Goal: Information Seeking & Learning: Learn about a topic

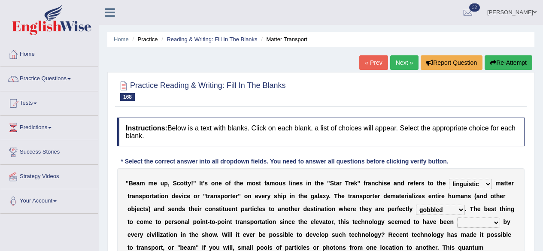
select select "linguistic"
select select "gobbled"
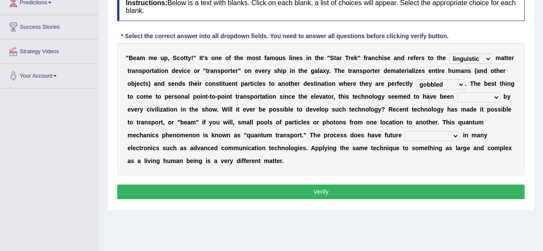
scroll to position [129, 0]
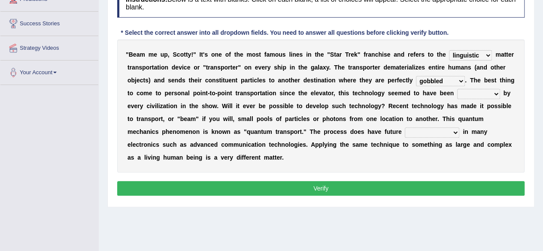
click at [496, 96] on select "irrupted adopted exempted erupted" at bounding box center [478, 94] width 43 height 10
click at [177, 105] on b at bounding box center [178, 106] width 3 height 7
click at [496, 95] on select "irrupted adopted exempted erupted" at bounding box center [478, 94] width 43 height 10
click at [526, 76] on div "Instructions: Below is a text with blanks. Click on each blank, a list of choic…" at bounding box center [321, 94] width 412 height 218
click at [493, 96] on select "irrupted adopted exempted erupted" at bounding box center [478, 94] width 43 height 10
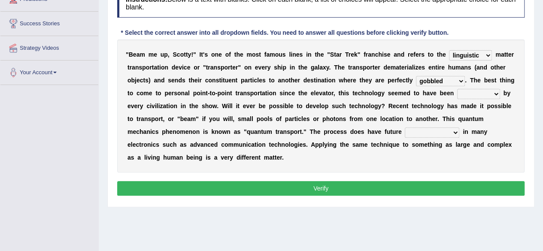
select select "adopted"
click at [457, 89] on select "irrupted adopted exempted erupted" at bounding box center [478, 94] width 43 height 10
click at [457, 137] on select "amplifications applications certifications simplifications" at bounding box center [432, 133] width 55 height 10
select select "amplifications"
click at [405, 128] on select "amplifications applications certifications simplifications" at bounding box center [432, 133] width 55 height 10
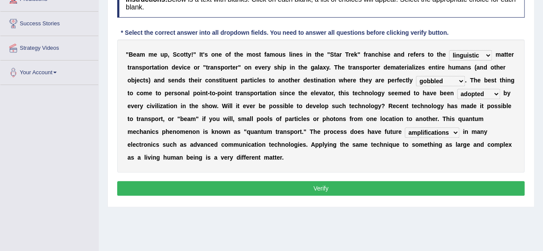
click at [338, 187] on button "Verify" at bounding box center [321, 188] width 408 height 15
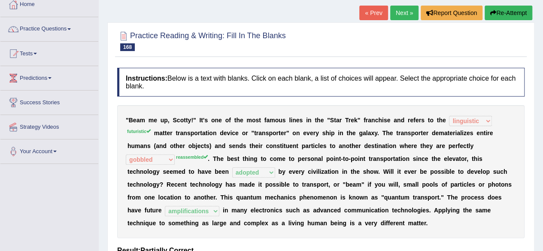
scroll to position [0, 0]
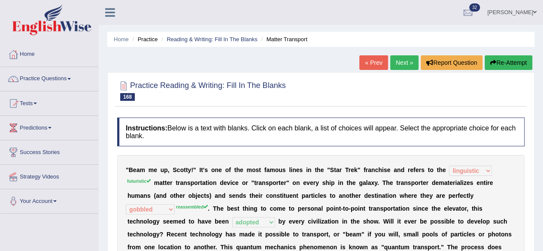
click at [400, 60] on link "Next »" at bounding box center [404, 62] width 28 height 15
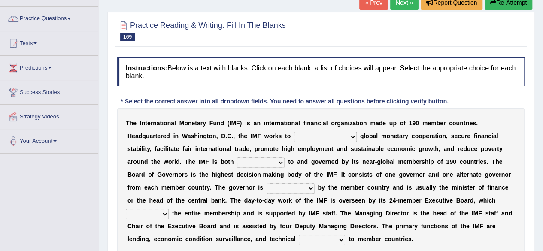
scroll to position [61, 0]
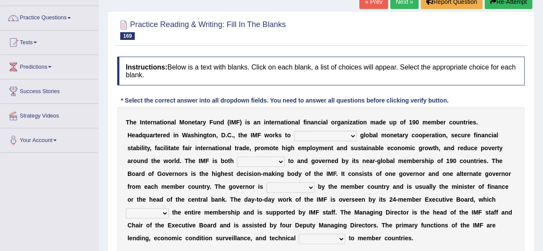
click at [363, 146] on b "a" at bounding box center [364, 148] width 3 height 7
click at [331, 140] on select "booster buster molester foster" at bounding box center [325, 136] width 63 height 10
select select "foster"
click at [294, 131] on select "booster buster molester foster" at bounding box center [325, 136] width 63 height 10
click at [277, 171] on b "n" at bounding box center [279, 174] width 4 height 7
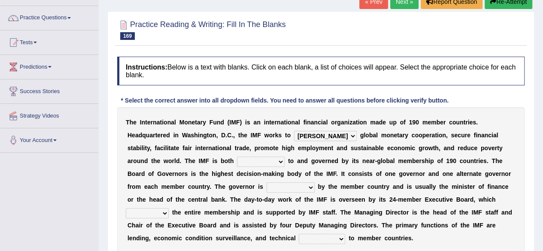
click at [243, 164] on select "accountable adoptable indisputable hospitable" at bounding box center [261, 162] width 48 height 10
select select "accountable"
click at [237, 157] on select "accountable adoptable indisputable hospitable" at bounding box center [261, 162] width 48 height 10
click at [278, 189] on select "appointed unappointed anointed disjointed" at bounding box center [291, 188] width 48 height 10
select select "appointed"
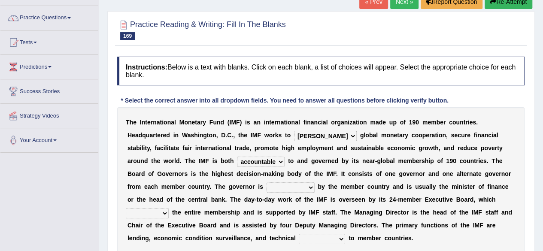
click at [267, 183] on select "appointed unappointed anointed disjointed" at bounding box center [291, 188] width 48 height 10
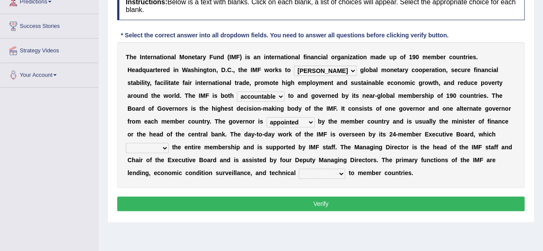
scroll to position [128, 0]
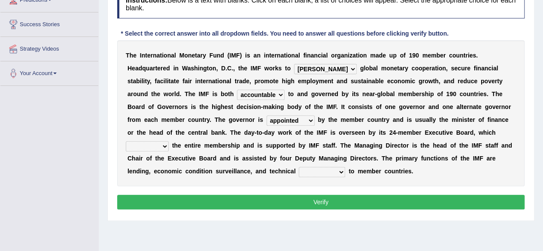
click at [172, 142] on b at bounding box center [170, 145] width 3 height 7
click at [169, 141] on select "oversees devises promises foresees" at bounding box center [147, 146] width 43 height 10
select select "promises"
click at [169, 141] on select "oversees devises promises foresees" at bounding box center [147, 146] width 43 height 10
click at [299, 172] on select "suppliance immittance assistance repugnance" at bounding box center [322, 172] width 46 height 10
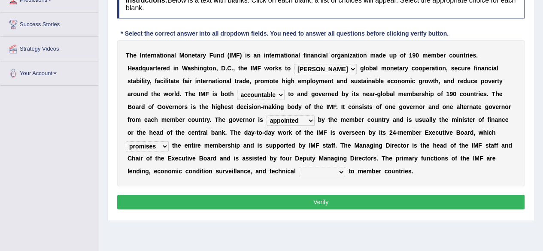
select select "assistance"
click at [299, 167] on select "suppliance immittance assistance repugnance" at bounding box center [322, 172] width 46 height 10
click at [294, 202] on button "Verify" at bounding box center [321, 202] width 408 height 15
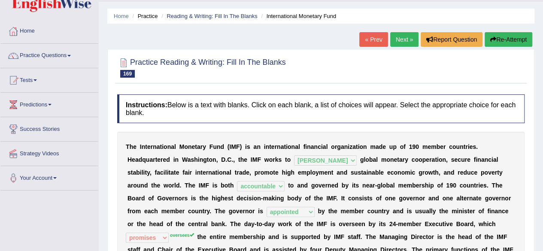
scroll to position [24, 0]
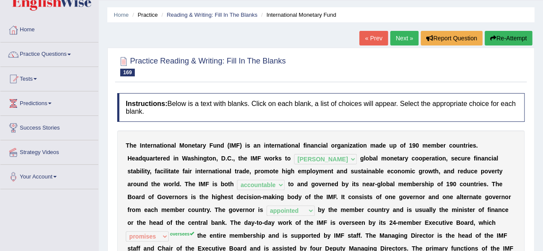
click at [403, 36] on link "Next »" at bounding box center [404, 38] width 28 height 15
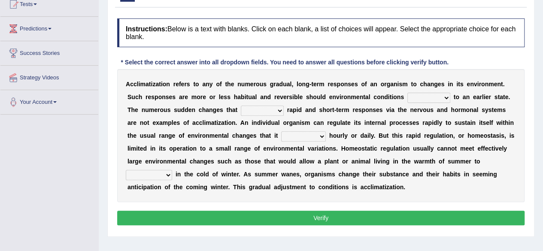
scroll to position [99, 0]
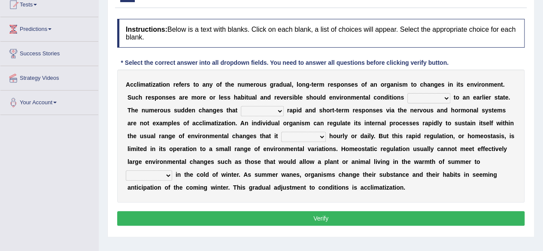
click at [452, 99] on b at bounding box center [452, 97] width 3 height 7
click at [447, 100] on select "denounce revert review renounce" at bounding box center [429, 98] width 43 height 10
click at [408, 93] on select "denounce revert review renounce" at bounding box center [429, 98] width 43 height 10
click at [451, 98] on b at bounding box center [452, 97] width 3 height 7
click at [451, 97] on b at bounding box center [452, 97] width 3 height 7
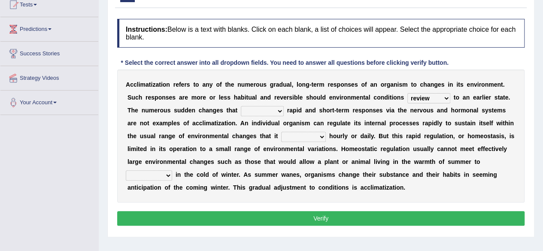
click at [446, 100] on select "denounce revert review renounce" at bounding box center [429, 98] width 43 height 10
select select "revert"
click at [408, 93] on select "denounce revert review renounce" at bounding box center [429, 98] width 43 height 10
click at [448, 100] on select "denounce revert review renounce" at bounding box center [429, 98] width 43 height 10
click at [485, 135] on b "o" at bounding box center [486, 136] width 4 height 7
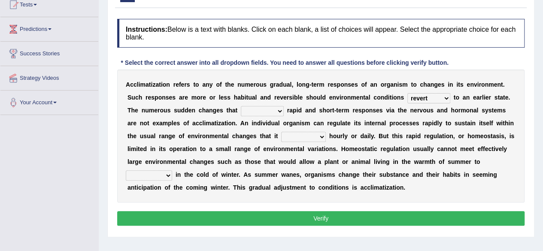
click at [277, 113] on select "prioritize evoke possess ventilate" at bounding box center [262, 111] width 43 height 10
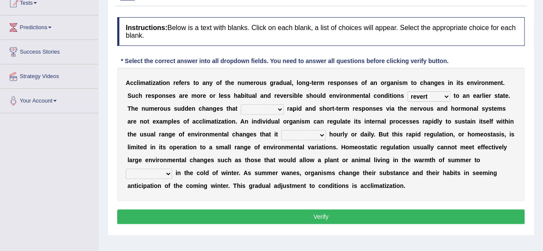
scroll to position [101, 0]
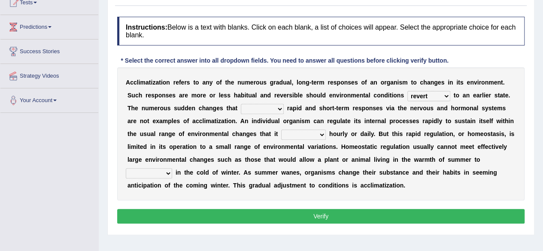
click at [281, 109] on select "prioritize evoke possess ventilate" at bounding box center [262, 109] width 43 height 10
select select "evoke"
click at [241, 104] on select "prioritize evoke possess ventilate" at bounding box center [262, 109] width 43 height 10
click at [326, 134] on b at bounding box center [327, 134] width 3 height 7
click at [320, 137] on select "encounters counters reimburses succumbs" at bounding box center [303, 135] width 45 height 10
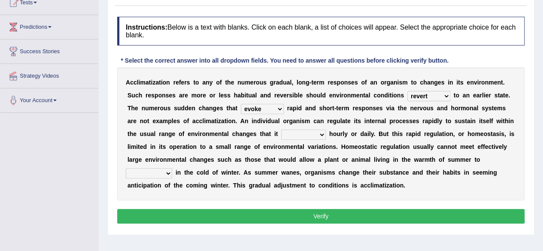
select select "encounters"
click at [281, 130] on select "encounters counters reimburses succumbs" at bounding box center [303, 135] width 45 height 10
click at [357, 162] on b "n" at bounding box center [357, 159] width 4 height 7
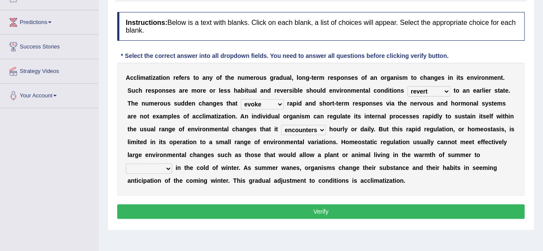
scroll to position [105, 0]
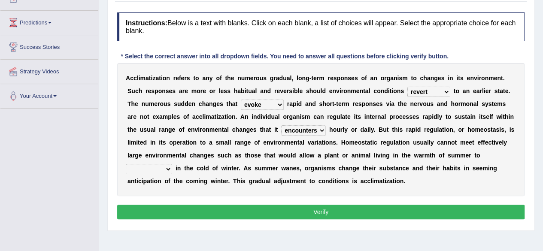
click at [166, 170] on select "conjunction cite construct function" at bounding box center [149, 169] width 46 height 10
click at [227, 209] on button "Verify" at bounding box center [321, 212] width 408 height 15
click at [168, 171] on select "conjunction cite construct function" at bounding box center [149, 169] width 46 height 10
select select "conjunction"
click at [126, 164] on select "conjunction cite construct function" at bounding box center [149, 169] width 46 height 10
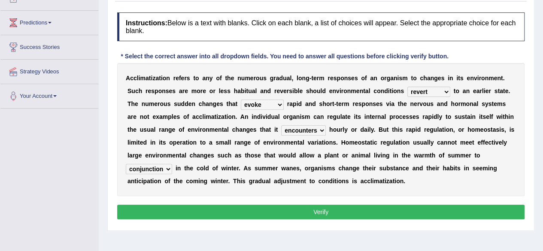
click at [213, 208] on button "Verify" at bounding box center [321, 212] width 408 height 15
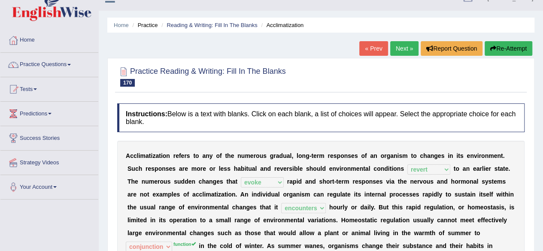
scroll to position [0, 0]
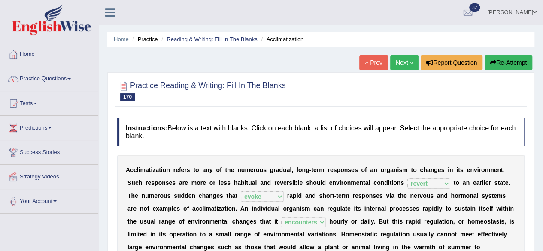
click at [403, 62] on link "Next »" at bounding box center [404, 62] width 28 height 15
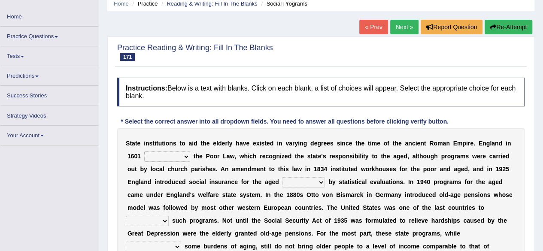
scroll to position [36, 0]
click at [187, 158] on select "resent rejected enlightened enacted" at bounding box center [167, 156] width 46 height 10
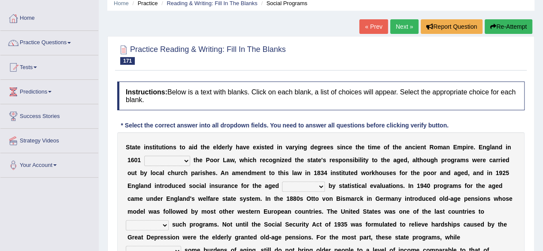
select select "rejected"
click at [144, 156] on select "resent rejected enlightened enacted" at bounding box center [167, 161] width 46 height 10
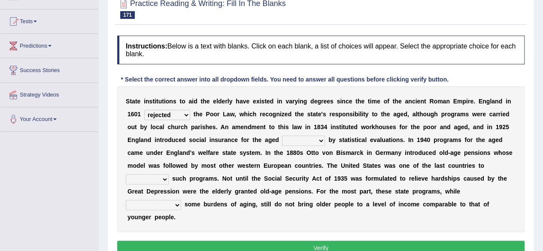
scroll to position [82, 0]
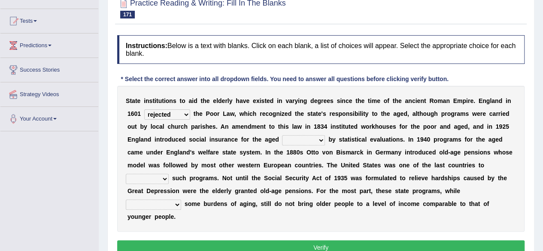
click at [320, 142] on select "regulated speculate proliferate articulate" at bounding box center [303, 140] width 43 height 10
select select "regulated"
click at [282, 135] on select "regulated speculate proliferate articulate" at bounding box center [303, 140] width 43 height 10
click at [165, 188] on b "s" at bounding box center [165, 191] width 3 height 7
click at [162, 180] on select "restitute institute destitute substitute" at bounding box center [147, 179] width 43 height 10
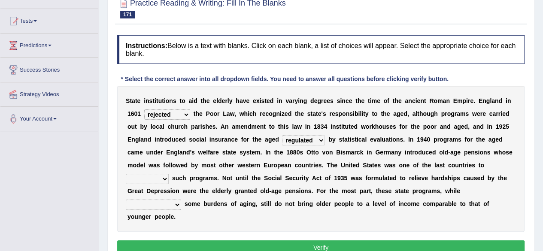
select select "substitute"
click at [126, 174] on select "restitute institute destitute substitute" at bounding box center [147, 179] width 43 height 10
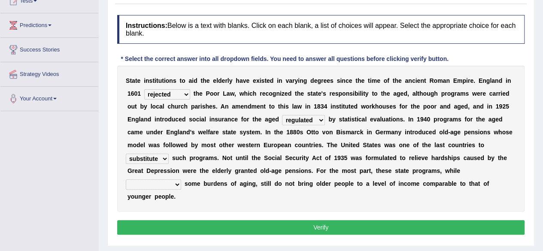
scroll to position [103, 0]
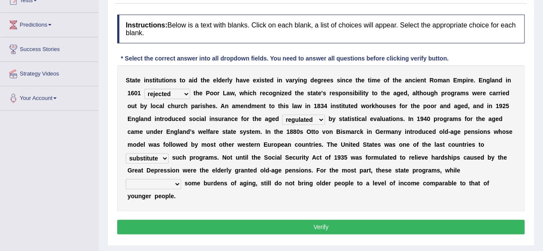
click at [177, 188] on select "contaminating quintuplicating alleviating consolidating" at bounding box center [153, 184] width 55 height 10
click at [157, 238] on div "Instructions: Below is a text with blanks. Click on each blank, a list of choic…" at bounding box center [321, 125] width 412 height 231
click at [178, 188] on select "contaminating quintuplicating alleviating consolidating" at bounding box center [153, 184] width 55 height 10
select select "consolidating"
click at [126, 179] on select "contaminating quintuplicating alleviating consolidating" at bounding box center [153, 184] width 55 height 10
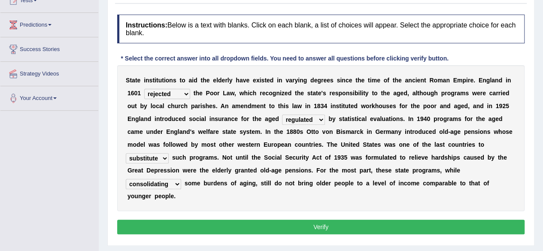
click at [197, 220] on button "Verify" at bounding box center [321, 227] width 408 height 15
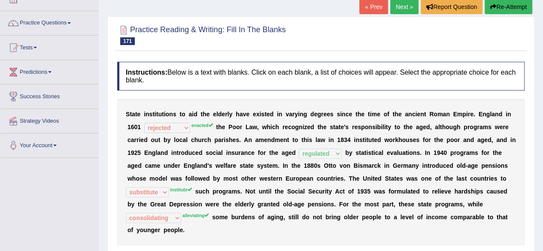
scroll to position [0, 0]
